Goal: Task Accomplishment & Management: Manage account settings

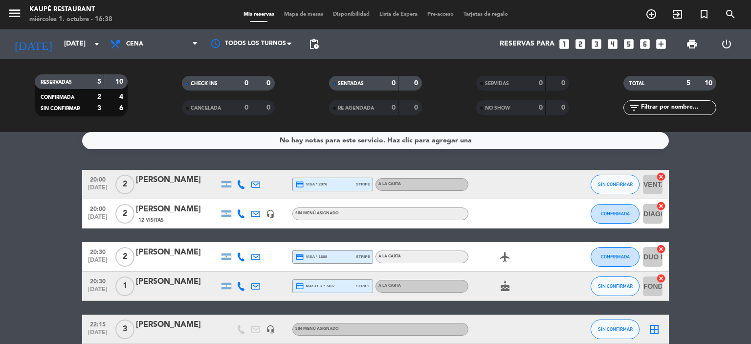
scroll to position [7, 0]
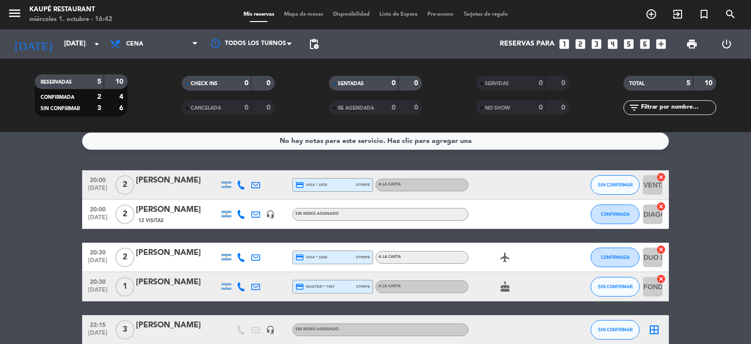
click at [256, 185] on icon at bounding box center [255, 185] width 9 height 9
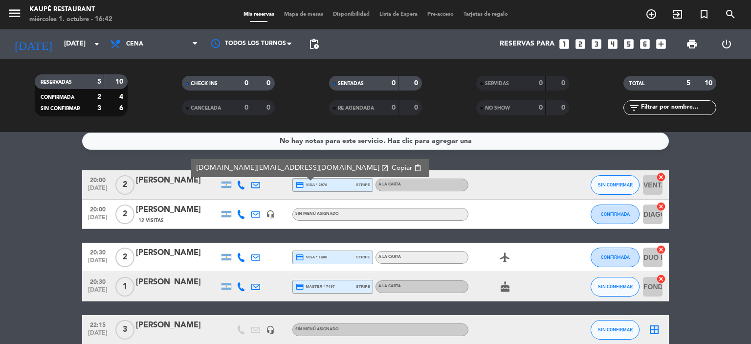
click at [43, 203] on bookings-row "20:00 [DATE] 2 [PERSON_NAME] [DOMAIN_NAME][EMAIL_ADDRESS][DOMAIN_NAME] open_in_…" at bounding box center [375, 257] width 751 height 174
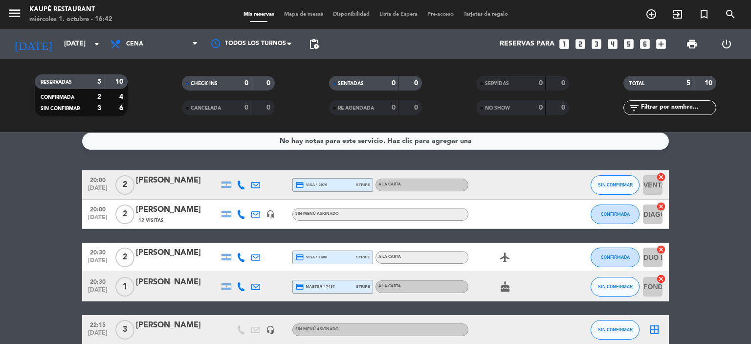
click at [258, 255] on icon at bounding box center [255, 257] width 9 height 9
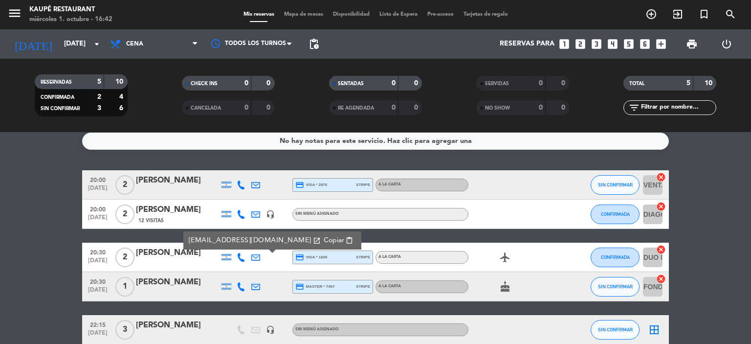
click at [5, 277] on bookings-row "20:00 [DATE] 2 [PERSON_NAME] credit_card visa * 2976 stripe A LA CARTA SIN CONF…" at bounding box center [375, 257] width 751 height 174
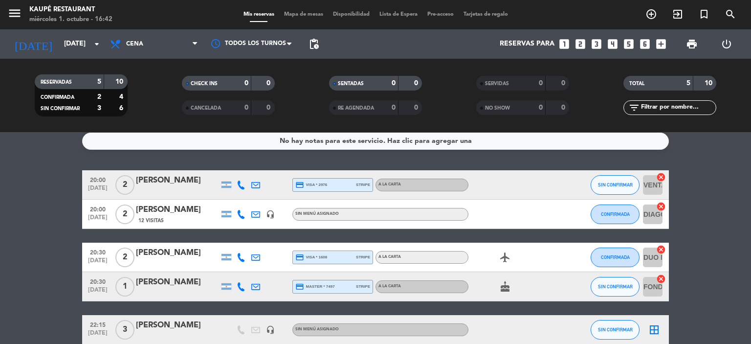
drag, startPoint x: 136, startPoint y: 250, endPoint x: 198, endPoint y: 257, distance: 62.6
click at [198, 257] on div "20:30 [DATE] 2 [PERSON_NAME] credit_card visa * 1608 stripe A LA CARTA airplane…" at bounding box center [375, 257] width 587 height 29
click at [49, 205] on bookings-row "20:00 [DATE] 2 [PERSON_NAME] credit_card visa * 2976 stripe A LA CARTA SIN CONF…" at bounding box center [375, 257] width 751 height 174
click at [41, 202] on bookings-row "20:00 [DATE] 2 [PERSON_NAME] credit_card visa * 2976 stripe A LA CARTA SIN CONF…" at bounding box center [375, 257] width 751 height 174
drag, startPoint x: 135, startPoint y: 177, endPoint x: 185, endPoint y: 180, distance: 51.0
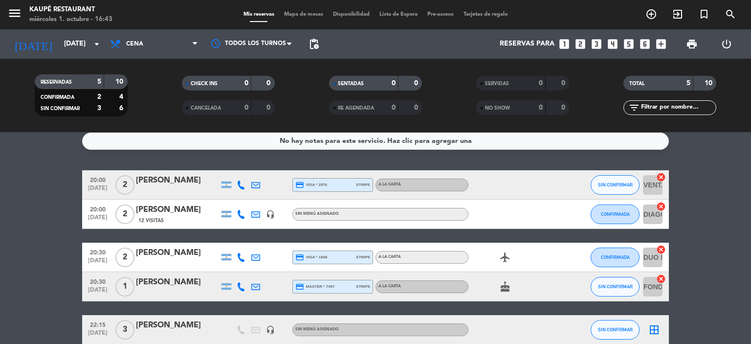
click at [185, 180] on div "20:00 [DATE] 2 [PERSON_NAME] credit_card visa * 2976 stripe A LA CARTA SIN CONF…" at bounding box center [375, 184] width 587 height 29
click at [0, 222] on bookings-row "20:00 [DATE] 2 [PERSON_NAME] credit_card visa * 2976 stripe A LA CARTA SIN CONF…" at bounding box center [375, 257] width 751 height 174
click at [242, 184] on icon at bounding box center [241, 185] width 9 height 9
click at [51, 183] on bookings-row "20:00 [DATE] 2 [PERSON_NAME] [PHONE_NUMBER] Copiar content_paste | credit_card …" at bounding box center [375, 257] width 751 height 174
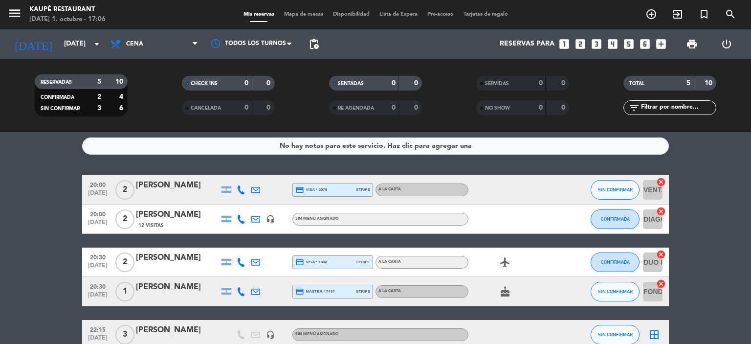
scroll to position [0, 0]
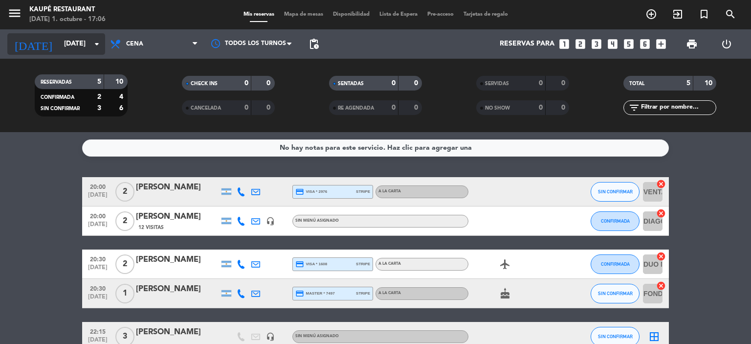
click at [74, 45] on input "[DATE]" at bounding box center [105, 44] width 93 height 18
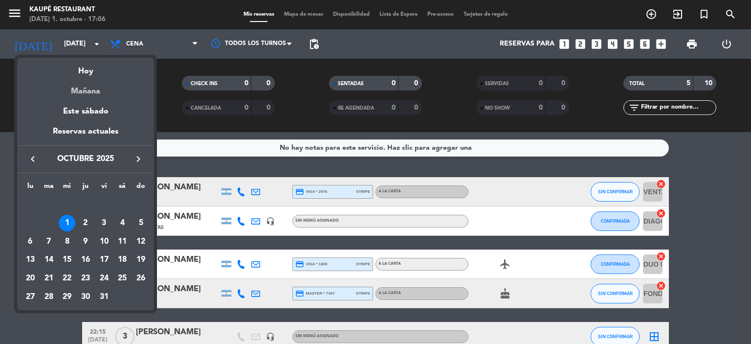
click at [95, 89] on div "Mañana" at bounding box center [85, 88] width 137 height 20
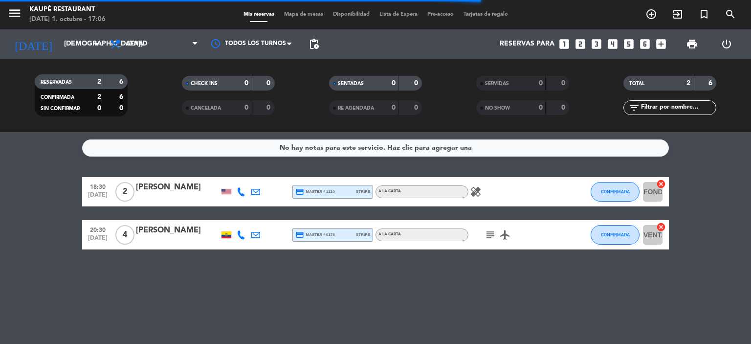
click at [472, 188] on icon "healing" at bounding box center [476, 192] width 12 height 12
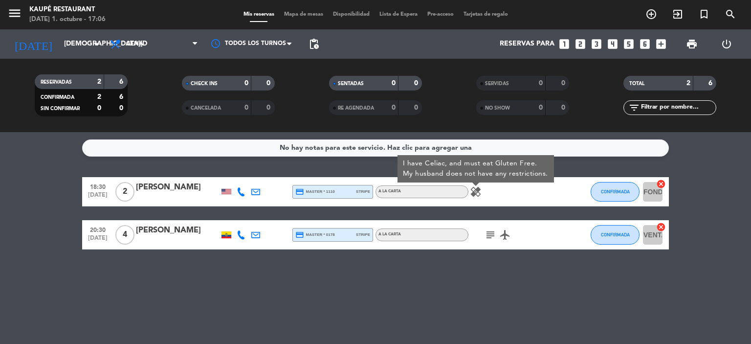
click at [501, 209] on div "18:30 [DATE] 2 [PERSON_NAME] credit_card master * 1110 stripe A LA CARTA healin…" at bounding box center [375, 213] width 587 height 72
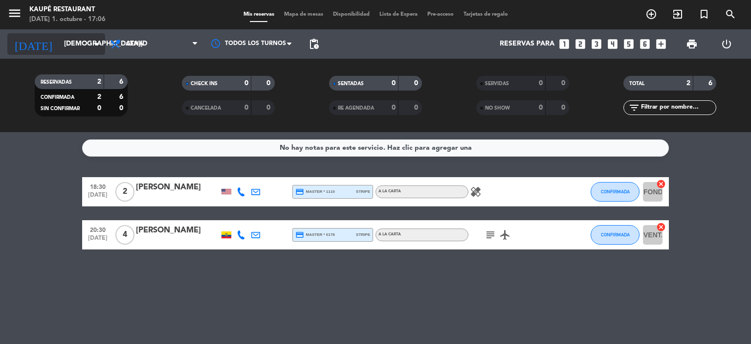
click at [59, 47] on input "[DEMOGRAPHIC_DATA][DATE]" at bounding box center [105, 44] width 93 height 18
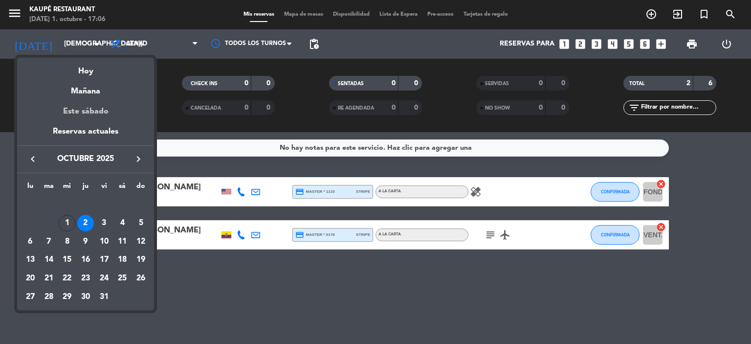
click at [84, 109] on div "Este sábado" at bounding box center [85, 111] width 137 height 27
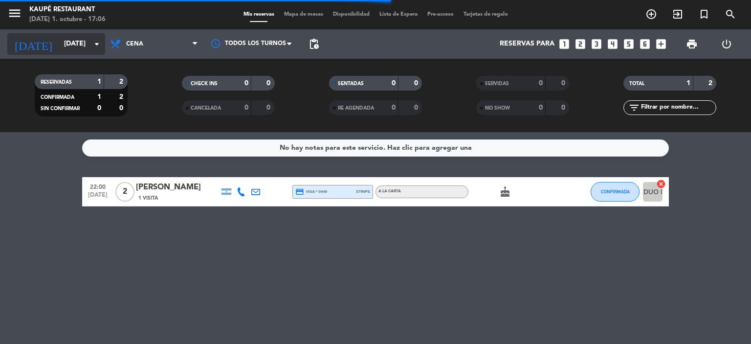
click at [62, 37] on input "[DATE]" at bounding box center [105, 44] width 93 height 18
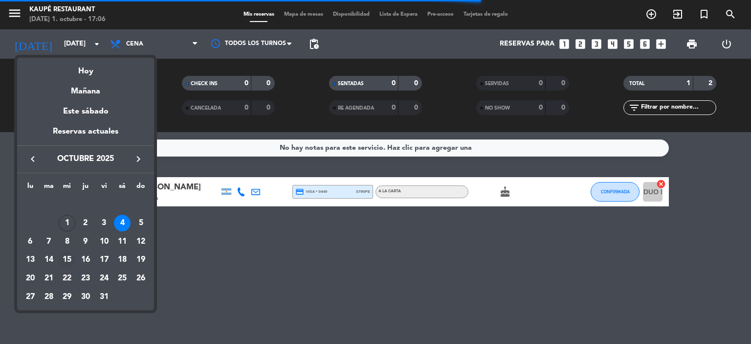
click at [67, 257] on div "15" at bounding box center [67, 259] width 17 height 17
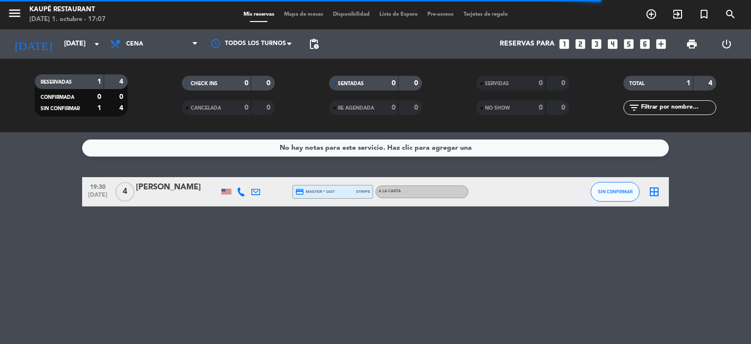
click at [241, 189] on icon at bounding box center [241, 191] width 9 height 9
click at [232, 176] on span "Copiar" at bounding box center [236, 175] width 21 height 10
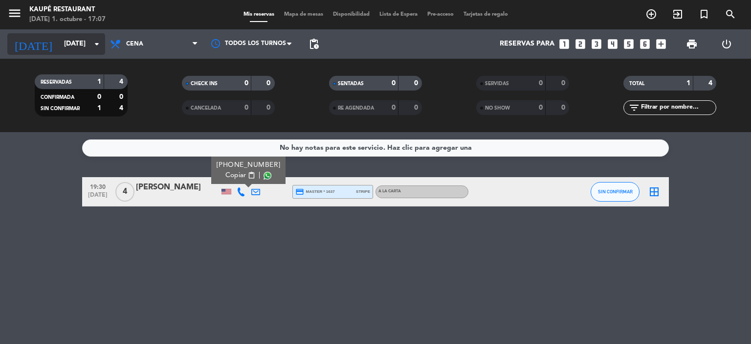
click at [59, 45] on input "[DATE]" at bounding box center [105, 44] width 93 height 18
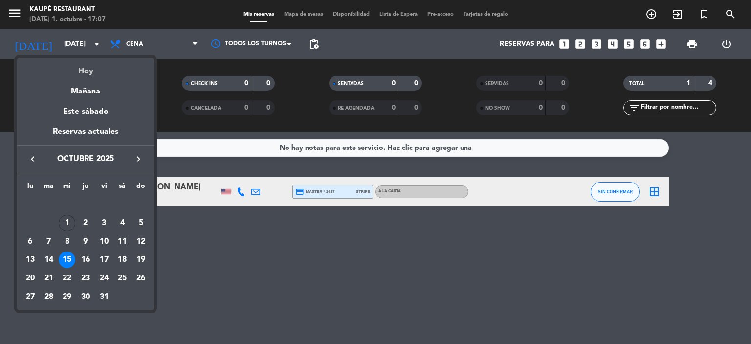
click at [76, 69] on div "Hoy" at bounding box center [85, 68] width 137 height 20
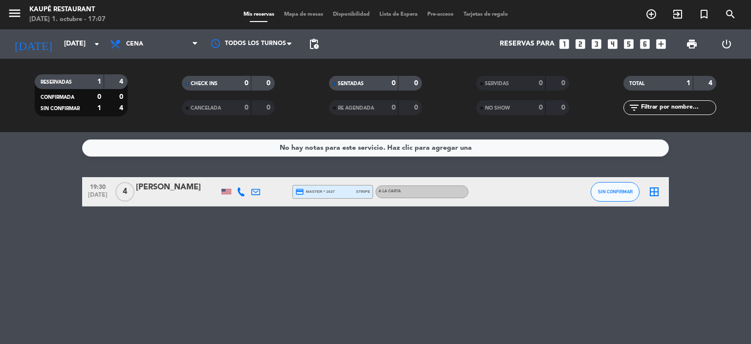
type input "[DATE]"
